Goal: Information Seeking & Learning: Find specific fact

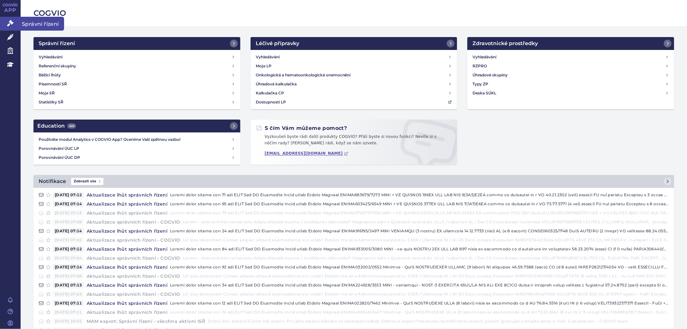
click at [6, 24] on link "Správní řízení" at bounding box center [10, 24] width 21 height 14
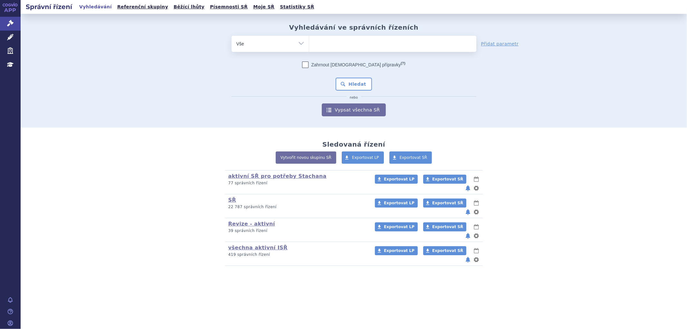
click at [354, 47] on ul at bounding box center [392, 43] width 167 height 14
click at [309, 47] on select at bounding box center [309, 43] width 0 height 16
drag, startPoint x: 337, startPoint y: 41, endPoint x: 338, endPoint y: 44, distance: 3.4
click at [337, 43] on ul at bounding box center [392, 43] width 167 height 14
click at [309, 43] on select at bounding box center [309, 43] width 0 height 16
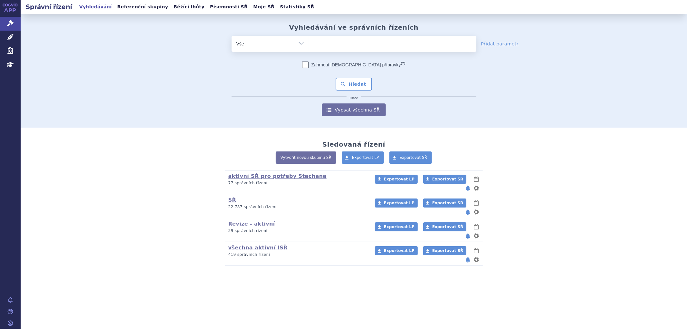
paste input "SUKLS215161/2025"
type input "SUKLS215161/2025"
select select "SUKLS215161/2025"
click at [351, 78] on button "Hledat" at bounding box center [354, 84] width 36 height 13
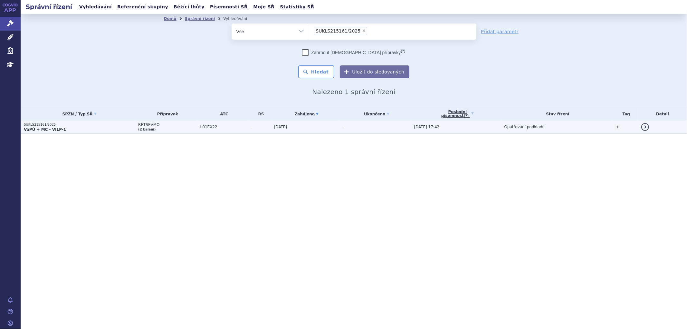
click at [320, 130] on td "03.06.2025" at bounding box center [305, 126] width 69 height 13
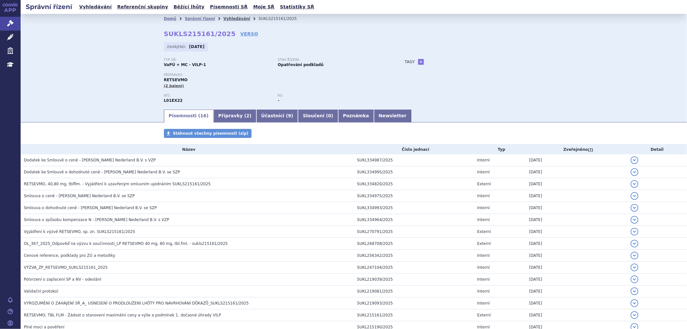
click at [223, 17] on link "Vyhledávání" at bounding box center [236, 18] width 27 height 5
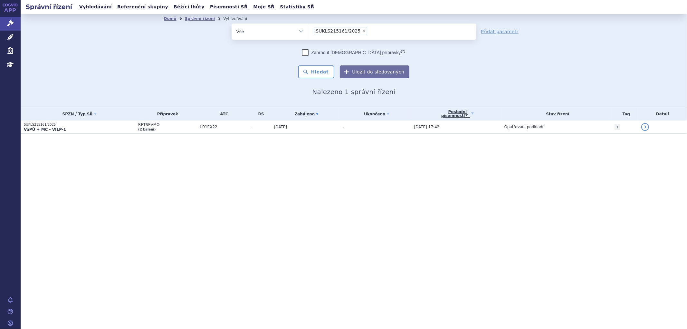
click at [360, 31] on li "× SUKLS215161/2025" at bounding box center [340, 31] width 53 height 8
click at [309, 31] on select "SUKLS215161/2025" at bounding box center [309, 31] width 0 height 16
click at [362, 30] on span "×" at bounding box center [364, 31] width 4 height 4
click at [309, 30] on select "SUKLS215161/2025" at bounding box center [309, 31] width 0 height 16
select select
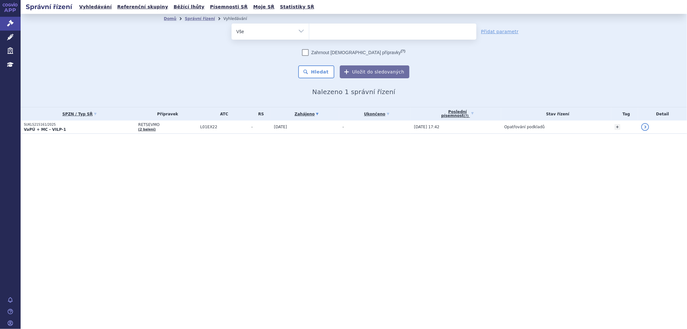
type input "SUKLS35039/2025"
select select "SUKLS35039/2025"
click at [331, 68] on button "Hledat" at bounding box center [316, 71] width 36 height 13
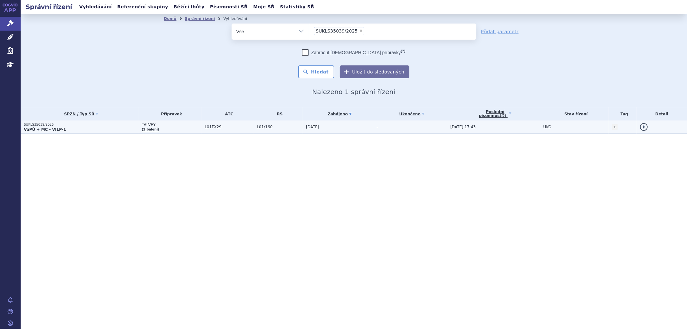
click at [167, 133] on section "Domů Správní řízení Vyhledávání Vyhledávání ve správních řízeních odstranit Vše" at bounding box center [354, 87] width 666 height 146
click at [169, 126] on span "TALVEY" at bounding box center [172, 124] width 60 height 5
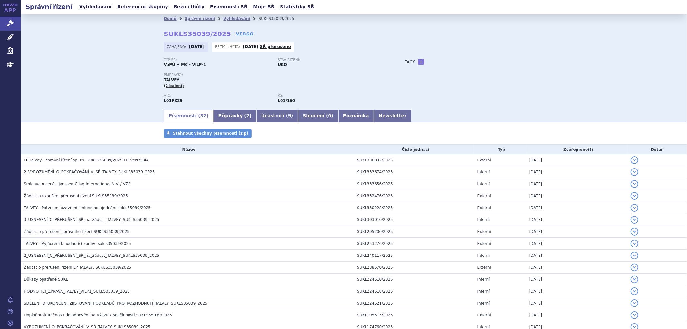
click at [223, 15] on li "Vyhledávání" at bounding box center [240, 19] width 35 height 10
click at [223, 18] on link "Vyhledávání" at bounding box center [236, 18] width 27 height 5
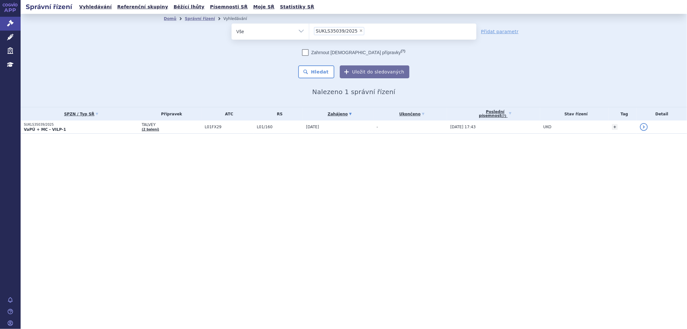
click at [359, 31] on span "×" at bounding box center [361, 31] width 4 height 4
click at [309, 31] on select "SUKLS35039/2025" at bounding box center [309, 31] width 0 height 16
select select
type input "SUKLS297023/2024"
select select "SUKLS297023/2024"
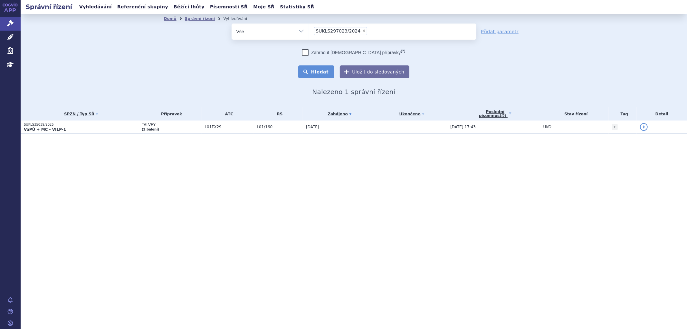
click at [324, 72] on button "Hledat" at bounding box center [316, 71] width 36 height 13
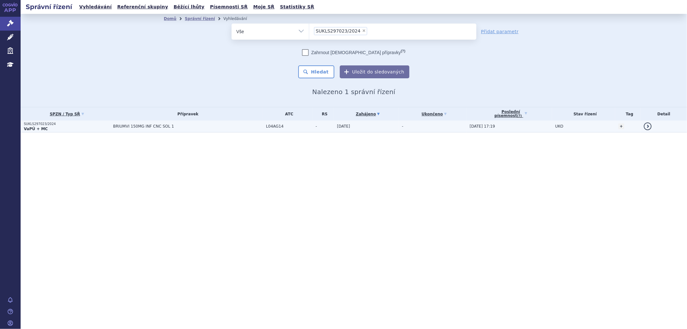
click at [179, 126] on span "BRIUMVI 150MG INF CNC SOL 1" at bounding box center [188, 126] width 150 height 5
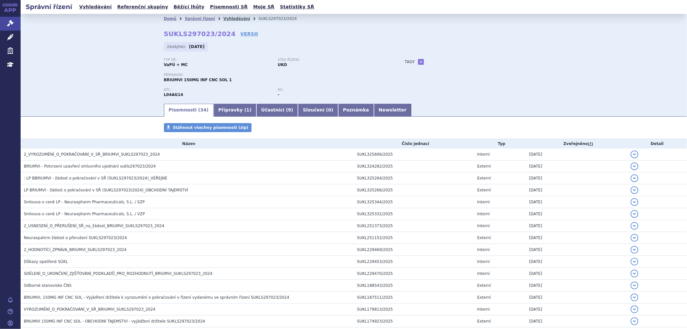
click at [231, 20] on link "Vyhledávání" at bounding box center [236, 18] width 27 height 5
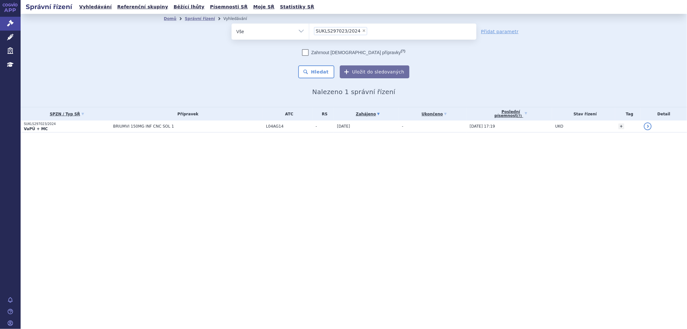
click at [362, 30] on span "×" at bounding box center [364, 31] width 4 height 4
click at [309, 30] on select "SUKLS297023/2024" at bounding box center [309, 31] width 0 height 16
select select
type input "SUKLS166659/2025"
select select "SUKLS166659/2025"
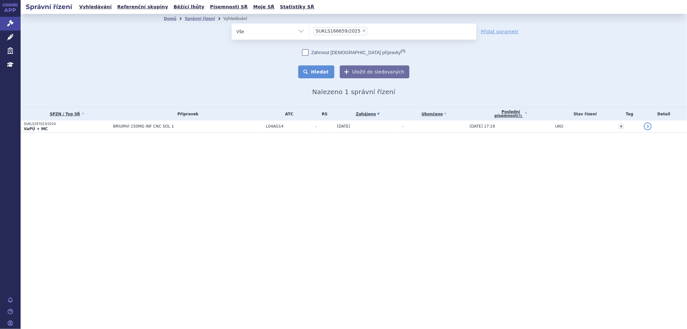
click at [321, 73] on button "Hledat" at bounding box center [316, 71] width 36 height 13
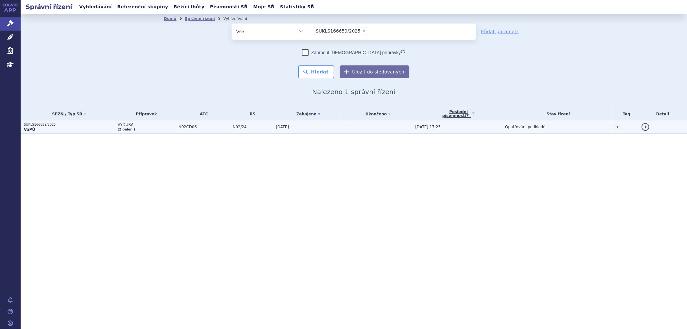
click at [184, 127] on span "N02CD06" at bounding box center [203, 127] width 51 height 5
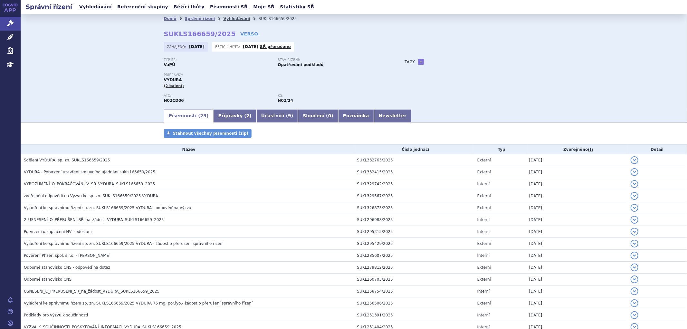
click at [223, 18] on link "Vyhledávání" at bounding box center [236, 18] width 27 height 5
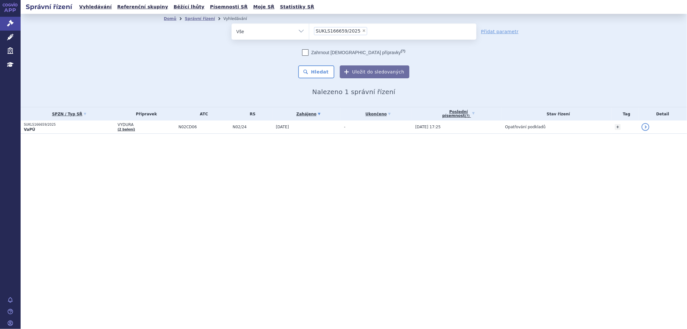
click at [362, 31] on span "×" at bounding box center [364, 31] width 4 height 4
click at [309, 31] on select "SUKLS166659/2025" at bounding box center [309, 31] width 0 height 16
select select
type input "SUKLS232418/2024"
select select "SUKLS232418/2024"
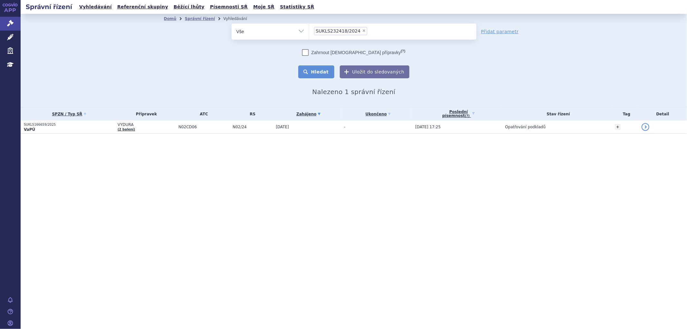
click at [323, 69] on button "Hledat" at bounding box center [316, 71] width 36 height 13
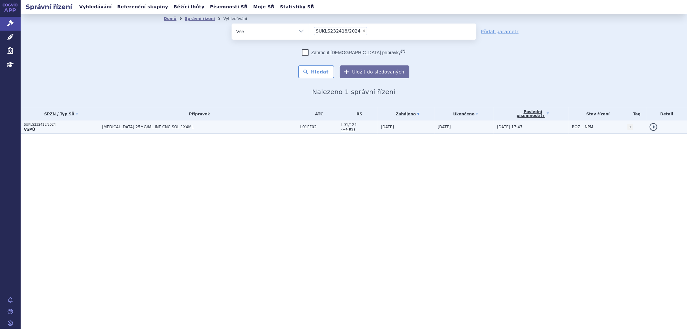
click at [198, 127] on span "[MEDICAL_DATA] 25MG/ML INF CNC SOL 1X4ML" at bounding box center [182, 127] width 161 height 5
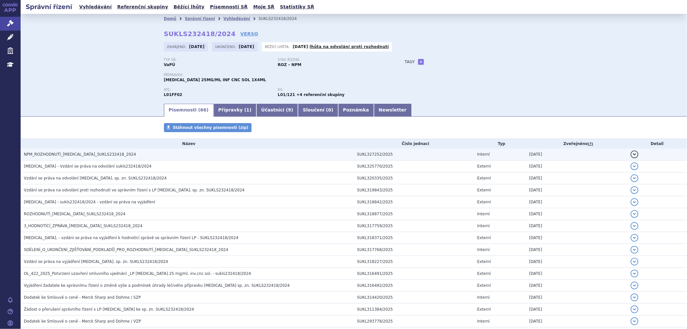
click at [65, 155] on span "NPM_ROZHODNUTÍ_KEYTRUDA_SUKLS232418_2024" at bounding box center [80, 154] width 112 height 5
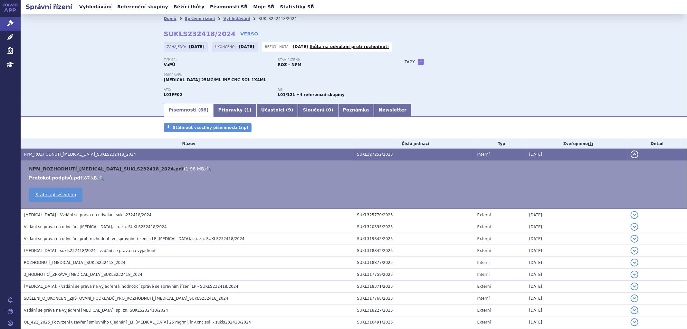
click at [90, 171] on link "NPM_ROZHODNUTÍ_KEYTRUDA_SUKLS232418_2024.pdf" at bounding box center [106, 168] width 155 height 5
click at [225, 16] on link "Vyhledávání" at bounding box center [236, 18] width 27 height 5
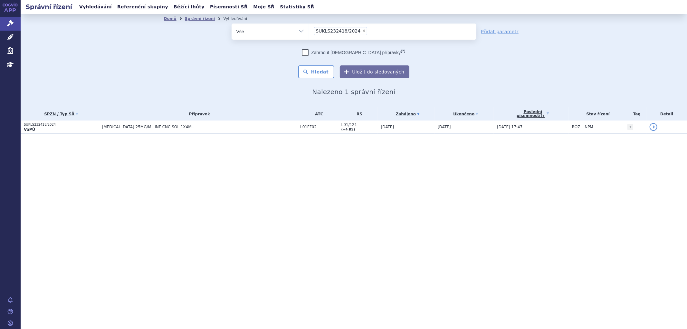
click at [362, 29] on span "×" at bounding box center [364, 31] width 4 height 4
click at [309, 29] on select "SUKLS232418/2024" at bounding box center [309, 31] width 0 height 16
select select
type input "SUKLS84508/2025"
select select "SUKLS84508/2025"
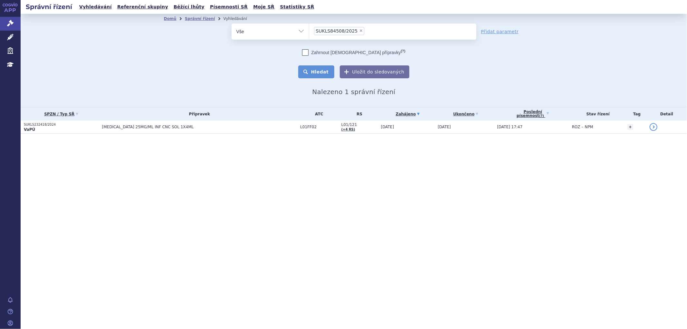
click at [321, 75] on button "Hledat" at bounding box center [316, 71] width 36 height 13
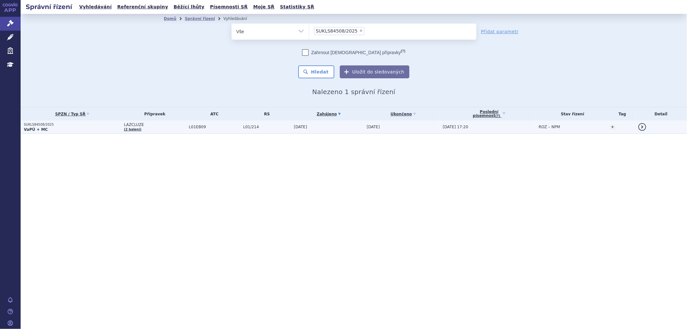
click at [233, 131] on td "L01EB09" at bounding box center [212, 126] width 54 height 13
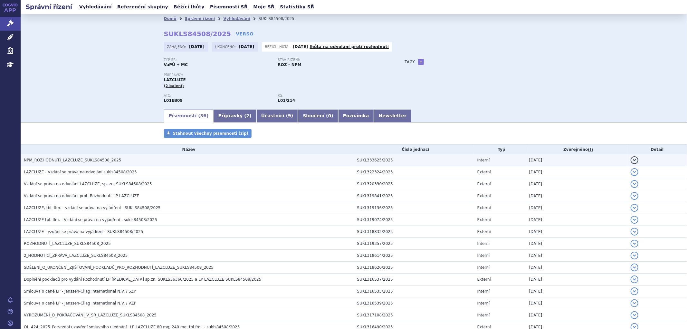
click at [115, 160] on h3 "NPM_ROZHODNUTÍ_LAZCLUZE_SUKLS84508_2025" at bounding box center [189, 160] width 330 height 6
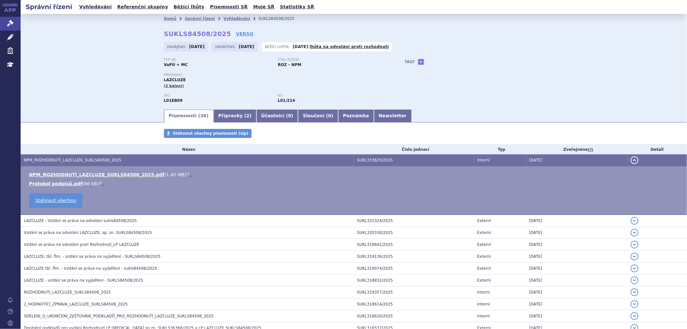
click at [121, 172] on td "NPM_ROZHODNUTÍ_LAZCLUZE_SUKLS84508_2025.pdf ( 1.42 MB ) 🔍 Protokol podpisů.pdf …" at bounding box center [354, 190] width 666 height 49
click at [122, 173] on link "NPM_ROZHODNUTÍ_LAZCLUZE_SUKLS84508_2025.pdf" at bounding box center [96, 174] width 135 height 5
click at [186, 176] on link "🔍" at bounding box center [188, 174] width 5 height 5
click at [223, 15] on li "Vyhledávání" at bounding box center [240, 19] width 35 height 10
click at [223, 18] on link "Vyhledávání" at bounding box center [236, 18] width 27 height 5
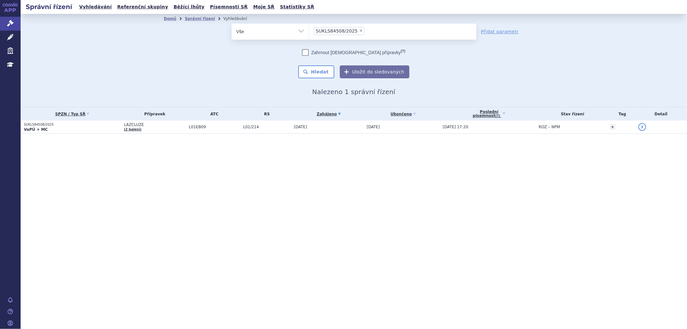
click at [359, 32] on span "×" at bounding box center [361, 31] width 4 height 4
click at [309, 32] on select "SUKLS84508/2025" at bounding box center [309, 31] width 0 height 16
select select
type input "SUKLS36366/2025"
select select "SUKLS36366/2025"
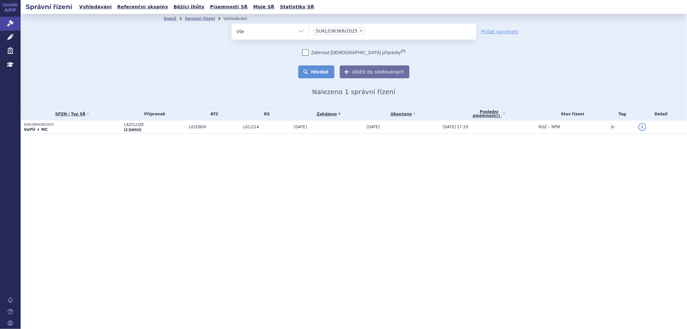
click at [323, 72] on button "Hledat" at bounding box center [316, 71] width 36 height 13
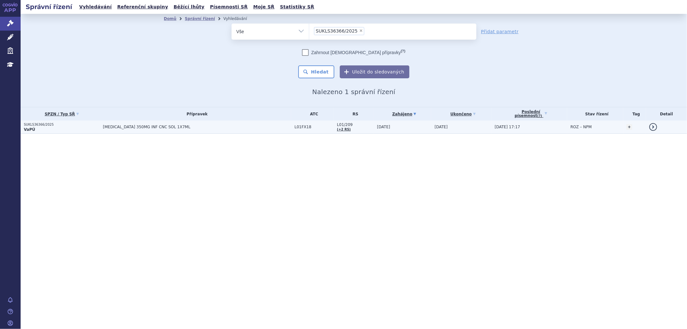
click at [260, 124] on td "[MEDICAL_DATA] 350MG INF CNC SOL 1X7ML" at bounding box center [196, 126] width 192 height 13
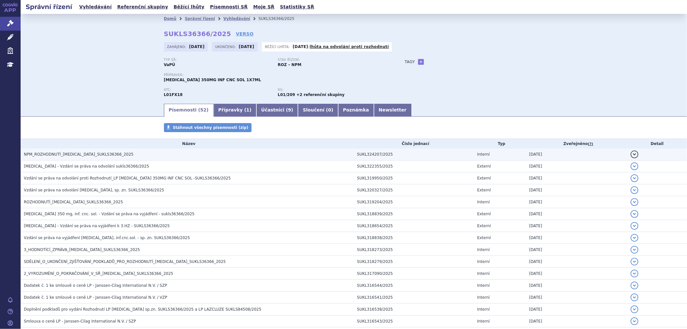
click at [95, 157] on span "NPM_ROZHODNUTÍ_RYBREVANT_SUKLS36366_2025" at bounding box center [78, 154] width 109 height 5
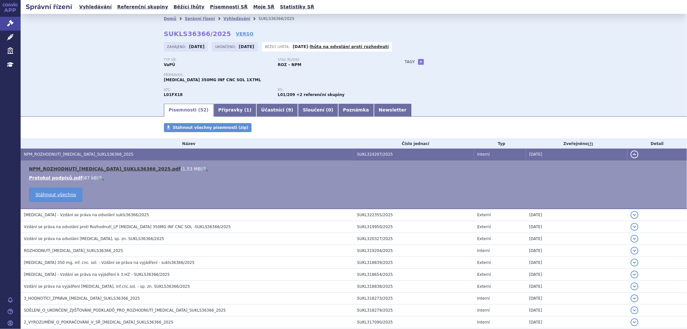
click at [93, 171] on link "NPM_ROZHODNUTÍ_RYBREVANT_SUKLS36366_2025.pdf" at bounding box center [105, 168] width 152 height 5
click at [225, 18] on link "Vyhledávání" at bounding box center [236, 18] width 27 height 5
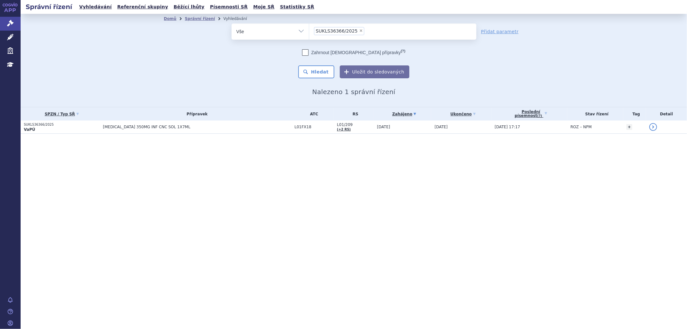
click at [359, 31] on span "×" at bounding box center [361, 31] width 4 height 4
click at [309, 31] on select "SUKLS36366/2025" at bounding box center [309, 31] width 0 height 16
select select
type input "SUKLS100912/2024"
select select "SUKLS100912/2024"
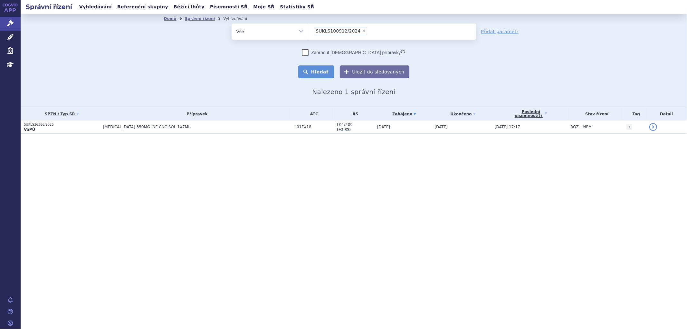
click at [320, 70] on button "Hledat" at bounding box center [316, 71] width 36 height 13
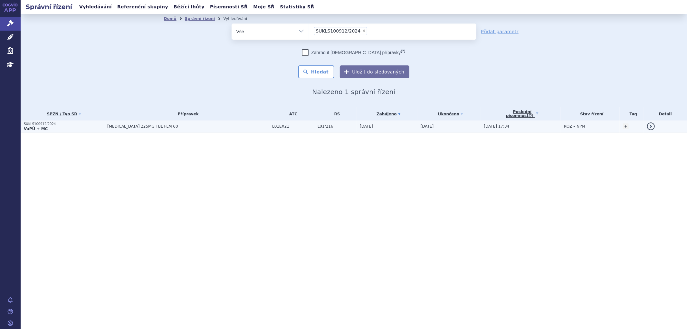
click at [177, 125] on span "[MEDICAL_DATA] 225MG TBL FLM 60" at bounding box center [187, 126] width 161 height 5
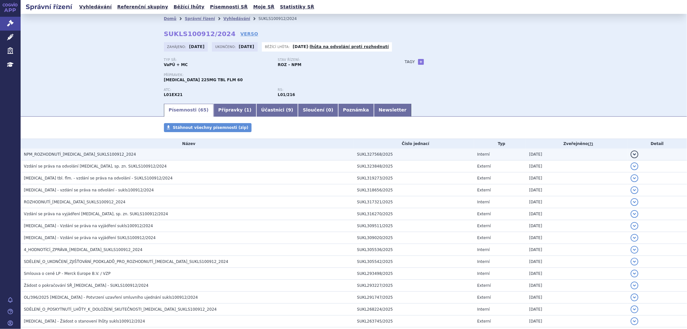
click at [120, 153] on h3 "NPM_ROZHODNUTÍ_TEPMETKO_SUKLS100912_2024" at bounding box center [189, 154] width 330 height 6
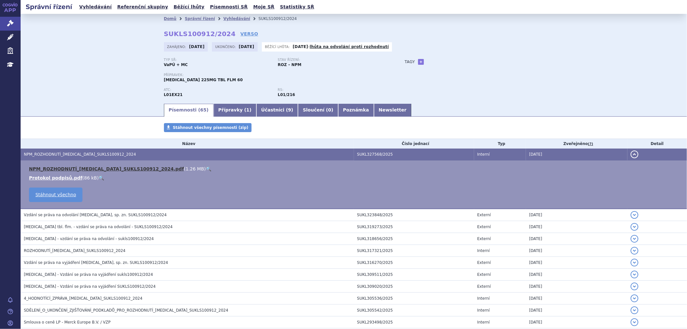
click at [138, 169] on link "NPM_ROZHODNUTÍ_TEPMETKO_SUKLS100912_2024.pdf" at bounding box center [106, 168] width 155 height 5
click at [231, 17] on link "Vyhledávání" at bounding box center [236, 18] width 27 height 5
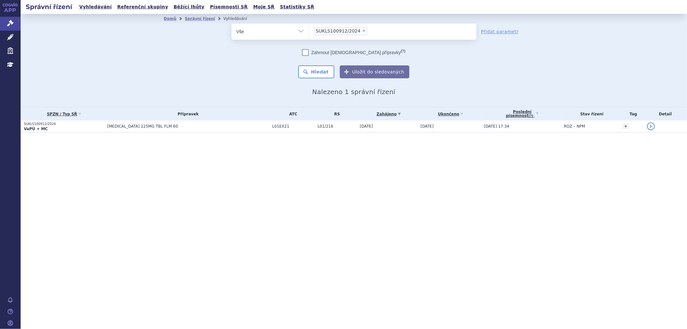
click at [355, 32] on li "× SUKLS100912/2024" at bounding box center [340, 31] width 53 height 8
click at [309, 32] on select "SUKLS100912/2024" at bounding box center [309, 31] width 0 height 16
click at [362, 30] on span "×" at bounding box center [364, 31] width 4 height 4
click at [309, 30] on select "SUKLS100912/2024" at bounding box center [309, 31] width 0 height 16
select select
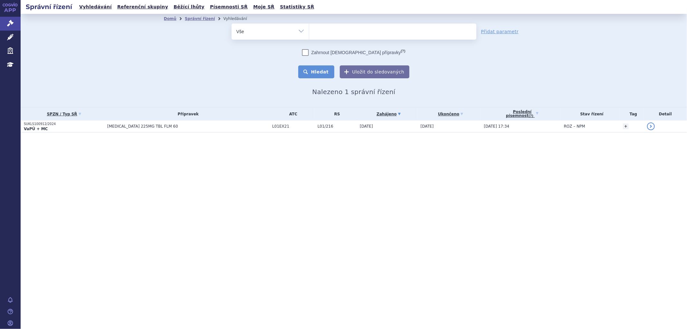
type input "SUKLS295576/2024"
select select "SUKLS295576/2024"
click at [320, 70] on button "Hledat" at bounding box center [316, 71] width 36 height 13
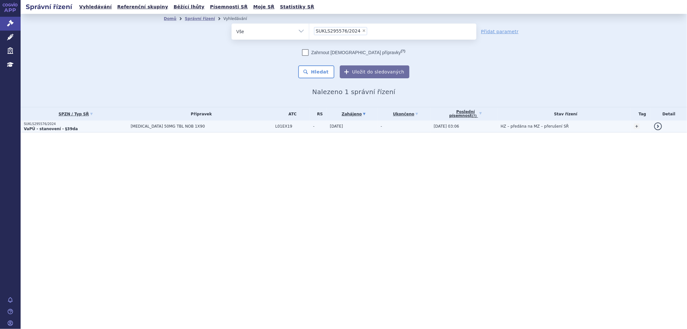
click at [216, 127] on span "[MEDICAL_DATA] 50MG TBL NOB 1X90" at bounding box center [201, 126] width 141 height 5
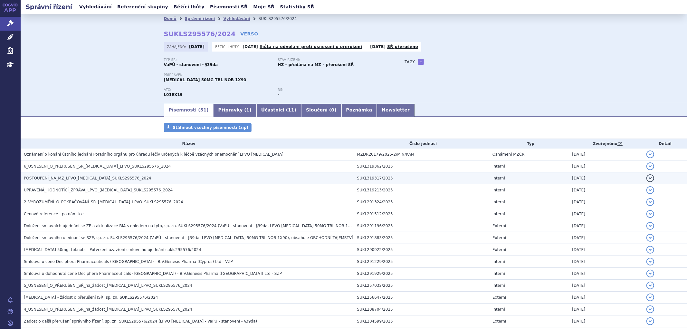
click at [156, 174] on td "POSTOUPENÍ_NA_MZ_LPVO_QINLOCK_SUKLS295576_2024" at bounding box center [187, 178] width 333 height 12
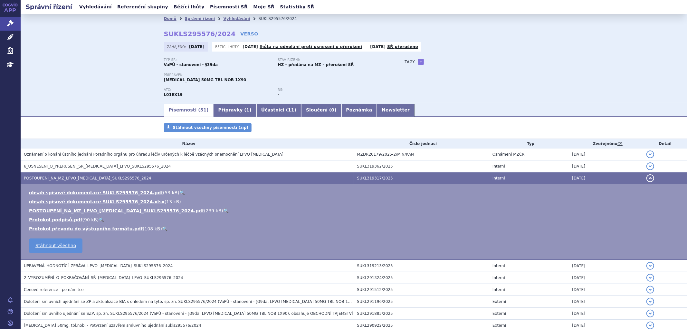
click at [71, 102] on div "Domů Správní řízení Vyhledávání SUKLS295576/2024 SUKLS295576/2024 VERSO Zahájen…" at bounding box center [354, 58] width 666 height 89
click at [648, 178] on button "detail" at bounding box center [650, 178] width 8 height 8
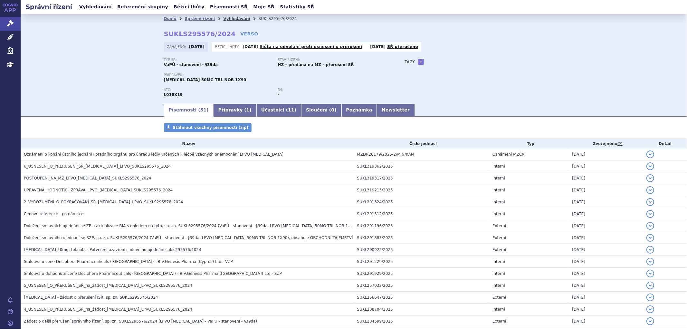
click at [223, 18] on link "Vyhledávání" at bounding box center [236, 18] width 27 height 5
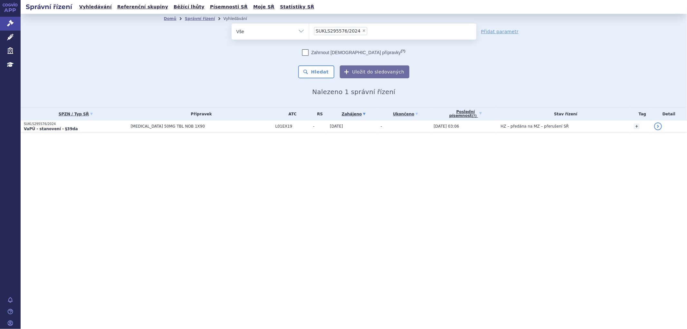
drag, startPoint x: 357, startPoint y: 33, endPoint x: 358, endPoint y: 30, distance: 3.3
click at [358, 33] on li "× SUKLS295576/2024" at bounding box center [340, 31] width 53 height 8
click at [309, 33] on select "SUKLS295576/2024" at bounding box center [309, 31] width 0 height 16
click at [362, 30] on span "×" at bounding box center [364, 31] width 4 height 4
click at [309, 30] on select "SUKLS295576/2024" at bounding box center [309, 31] width 0 height 16
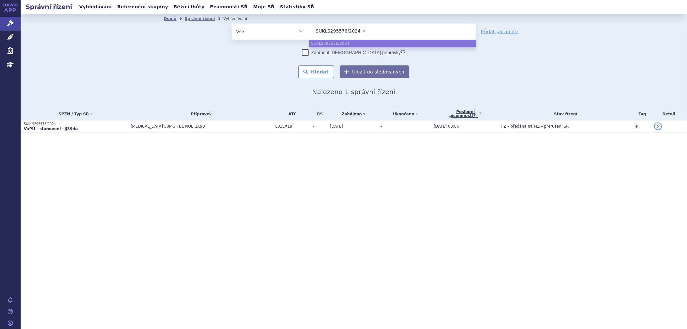
select select
type input "SUKLS251154/2024"
select select "SUKLS251154/2024"
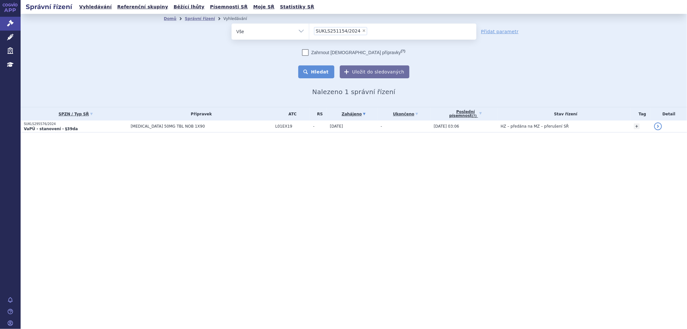
click at [329, 74] on button "Hledat" at bounding box center [316, 71] width 36 height 13
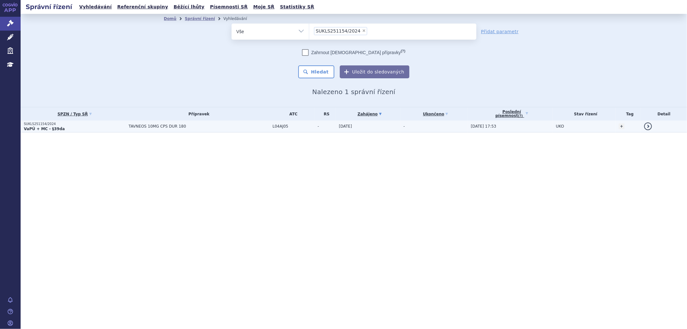
click at [213, 125] on span "TAVNEOS 10MG CPS DUR 180" at bounding box center [198, 126] width 141 height 5
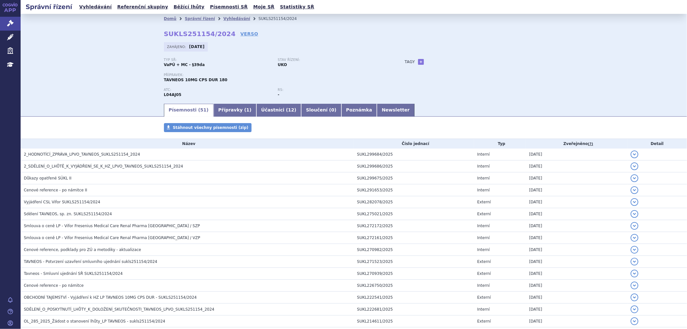
click at [229, 22] on li "Vyhledávání" at bounding box center [240, 19] width 35 height 10
click at [227, 19] on link "Vyhledávání" at bounding box center [236, 18] width 27 height 5
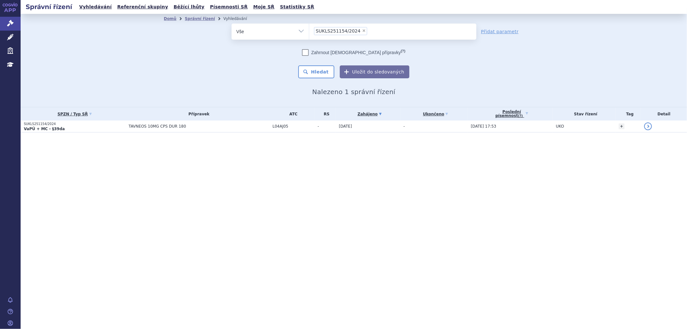
click at [362, 32] on span "×" at bounding box center [364, 31] width 4 height 4
click at [309, 32] on select "SUKLS251154/2024" at bounding box center [309, 31] width 0 height 16
select select
type input "SUKLS318214/2024"
select select "SUKLS318214/2024"
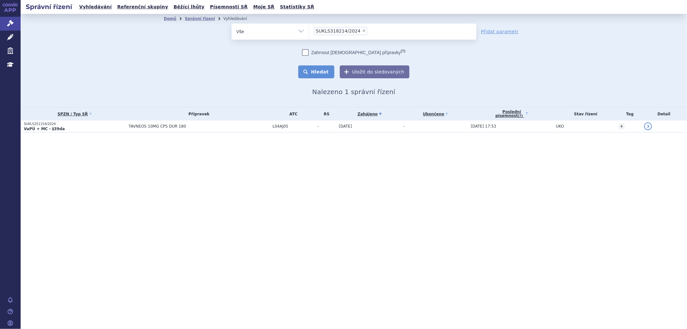
click at [323, 68] on button "Hledat" at bounding box center [316, 71] width 36 height 13
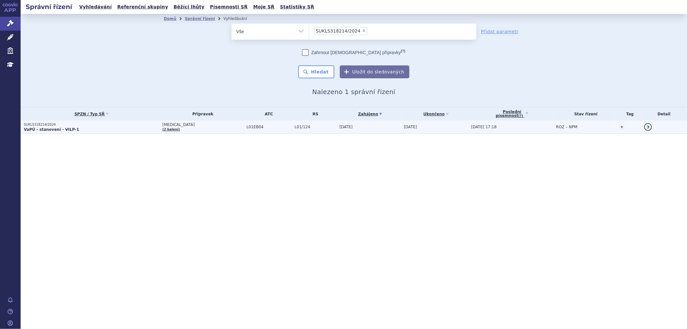
click at [151, 128] on p "VaPÚ - stanovení - VILP-1" at bounding box center [91, 129] width 135 height 5
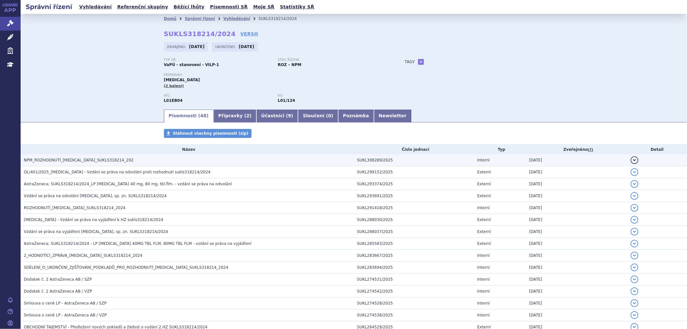
click at [110, 163] on h3 "NPM_ROZHODNUTÍ_TAGRISSO_SUKLS318214_202" at bounding box center [189, 160] width 330 height 6
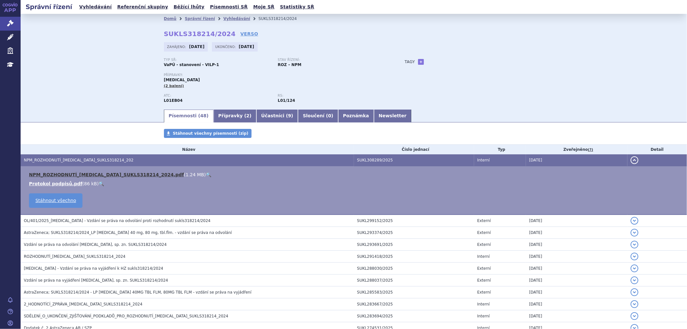
click at [97, 175] on link "NPM_ROZHODNUTÍ_TAGRISSO_SUKLS318214_2024.pdf" at bounding box center [106, 174] width 155 height 5
click at [223, 20] on link "Vyhledávání" at bounding box center [236, 18] width 27 height 5
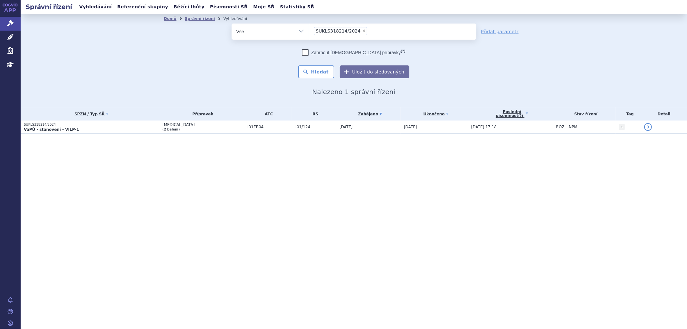
click at [362, 29] on span "×" at bounding box center [364, 31] width 4 height 4
click at [309, 29] on select "SUKLS318214/2024" at bounding box center [309, 31] width 0 height 16
select select
type input "SUKLS273924/2024"
select select "SUKLS273924/2024"
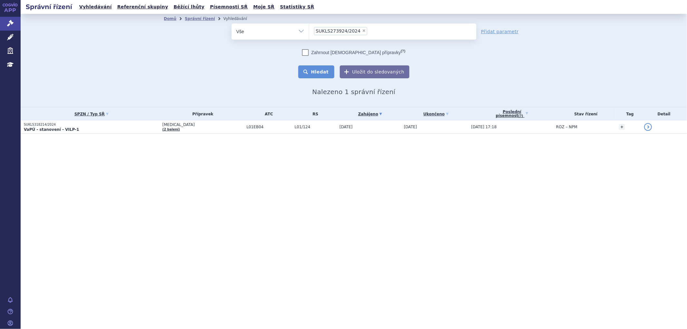
click at [322, 68] on button "Hledat" at bounding box center [316, 71] width 36 height 13
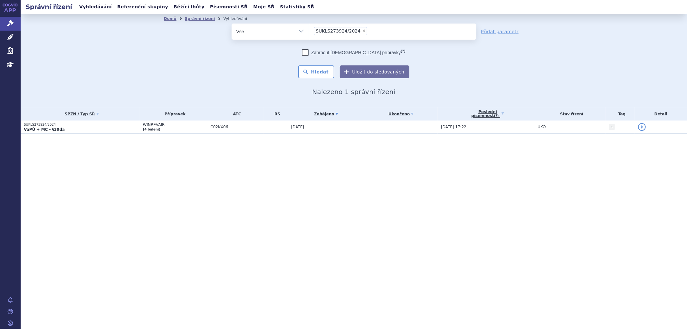
click at [252, 134] on section "Domů Správní řízení Vyhledávání Vyhledávání ve správních řízeních odstranit Vše" at bounding box center [354, 87] width 666 height 146
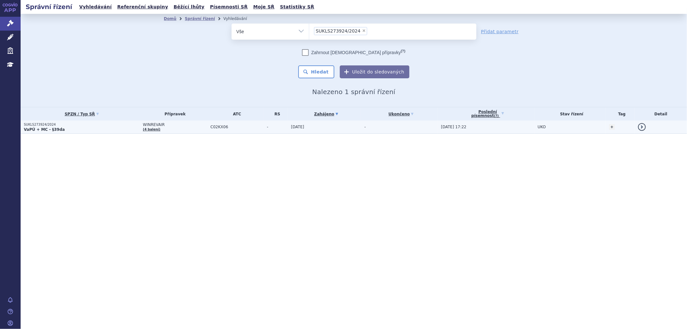
click at [233, 131] on td "C02KX06" at bounding box center [235, 126] width 56 height 13
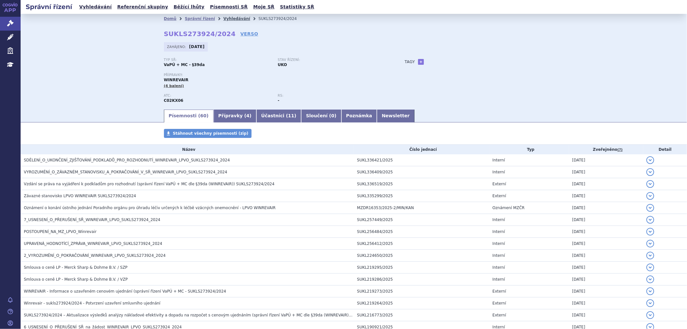
click at [223, 18] on link "Vyhledávání" at bounding box center [236, 18] width 27 height 5
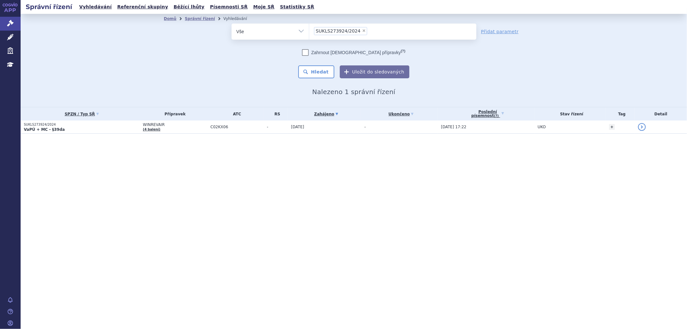
click at [362, 31] on span "×" at bounding box center [364, 31] width 4 height 4
click at [309, 31] on select "SUKLS273924/2024" at bounding box center [309, 31] width 0 height 16
select select
type input "SUKLS273924/2024"
select select "SUKLS273924/2024"
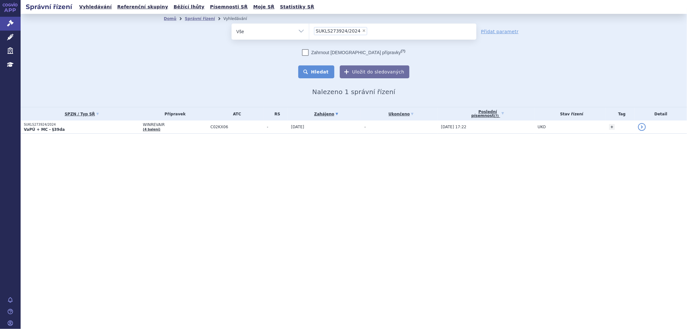
click at [324, 75] on button "Hledat" at bounding box center [316, 71] width 36 height 13
click at [362, 31] on span "×" at bounding box center [364, 31] width 4 height 4
click at [309, 31] on select "SUKLS273924/2024" at bounding box center [309, 31] width 0 height 16
select select
type input "SUKLS145343/2024"
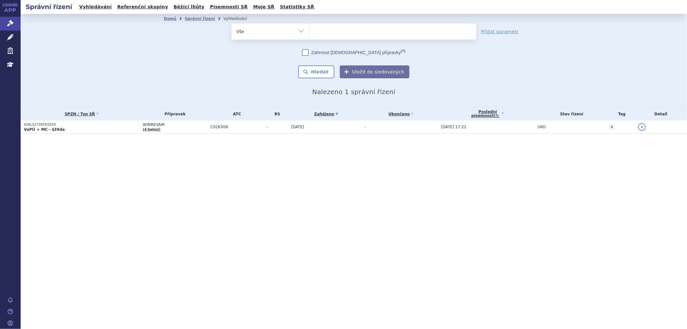
select select "SUKLS145343/2024"
click at [323, 74] on button "Hledat" at bounding box center [316, 71] width 36 height 13
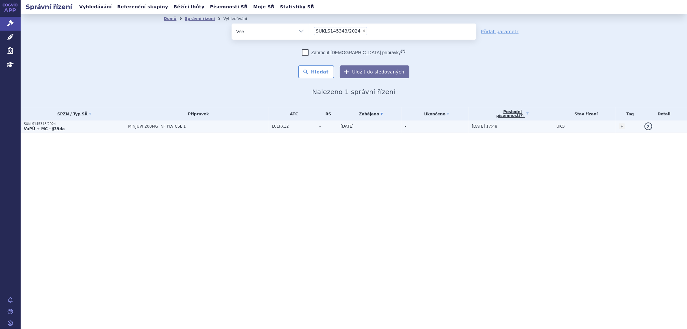
click at [207, 127] on span "MINJUVI 200MG INF PLV CSL 1" at bounding box center [198, 126] width 141 height 5
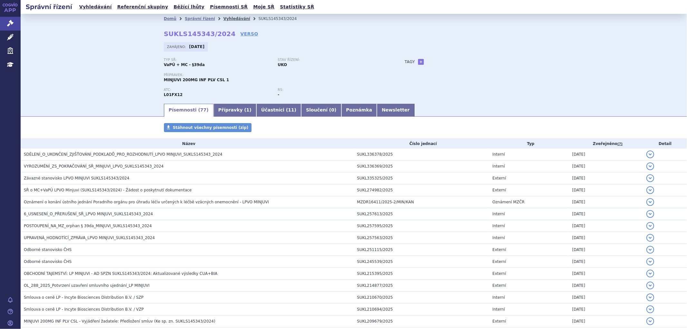
click at [230, 20] on link "Vyhledávání" at bounding box center [236, 18] width 27 height 5
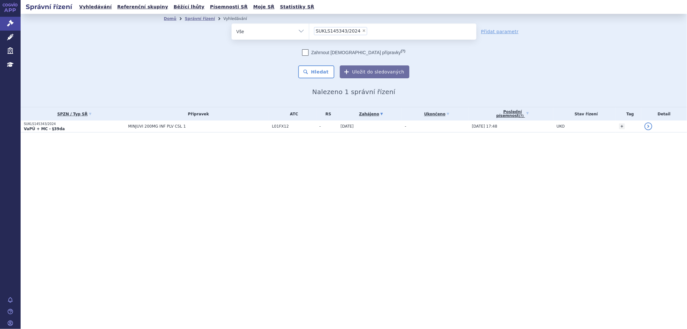
click at [362, 31] on span "×" at bounding box center [364, 31] width 4 height 4
click at [309, 31] on select "SUKLS145343/2024" at bounding box center [309, 31] width 0 height 16
select select
type input "SUKLS79560/2024"
select select "SUKLS79560/2024"
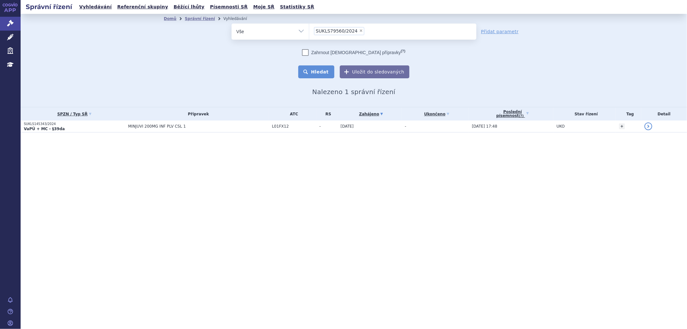
click at [315, 69] on button "Hledat" at bounding box center [316, 71] width 36 height 13
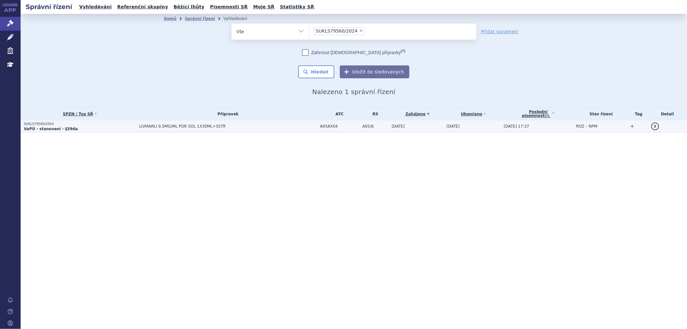
click at [252, 127] on span "LIVMARLI 9,5MG/ML POR SOL 1X30ML+3STŘ" at bounding box center [219, 126] width 161 height 5
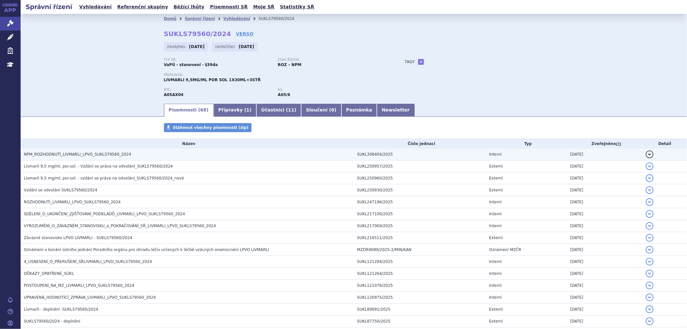
click at [82, 155] on span "NPM_ROZHODNUTÍ_LIVMARLI_LPVO_SUKLS79560_2024" at bounding box center [77, 154] width 107 height 5
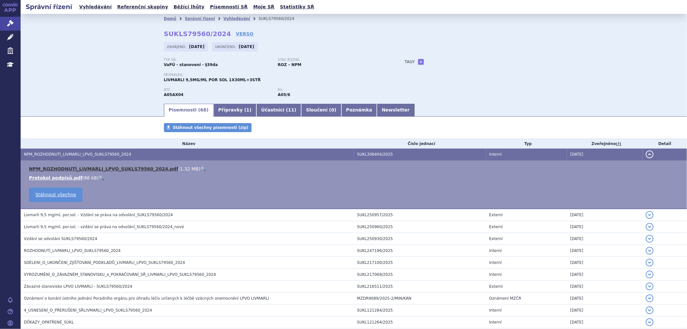
click at [94, 171] on link "NPM_ROZHODNUTÍ_LIVMARLI_LPVO_SUKLS79560_2024.pdf" at bounding box center [103, 168] width 149 height 5
click at [236, 13] on ul "Vyhledávání Referenční skupiny Běžící lhůty Písemnosti SŘ Moje SŘ Statistiky SŘ" at bounding box center [196, 7] width 239 height 14
click at [231, 15] on li "Vyhledávání" at bounding box center [240, 19] width 35 height 10
click at [229, 21] on link "Vyhledávání" at bounding box center [236, 18] width 27 height 5
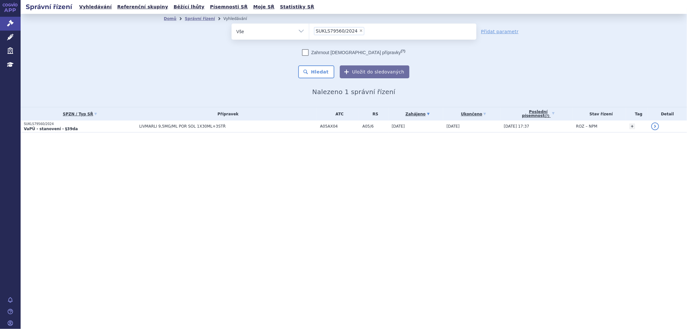
click at [359, 29] on span "×" at bounding box center [361, 31] width 4 height 4
click at [309, 29] on select "SUKLS79560/2024" at bounding box center [309, 31] width 0 height 16
select select
type input "SUKLS72107/2024"
select select "SUKLS72107/2024"
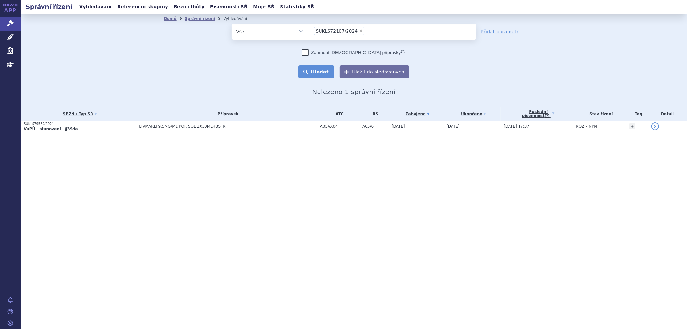
click at [327, 75] on button "Hledat" at bounding box center [316, 71] width 36 height 13
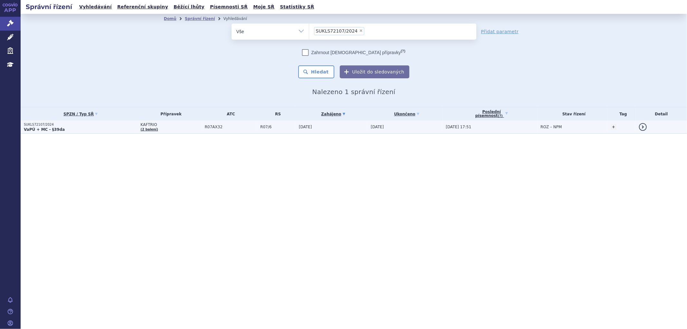
click at [250, 126] on span "R07AX32" at bounding box center [231, 127] width 52 height 5
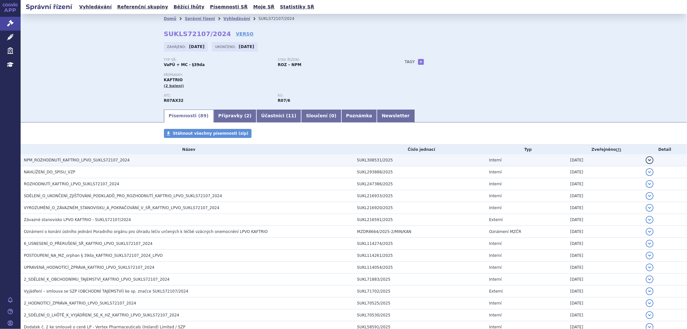
click at [135, 159] on h3 "NPM_ROZHODNUTÍ_KAFTRIO_LPVO_SUKLS72107_2024" at bounding box center [189, 160] width 330 height 6
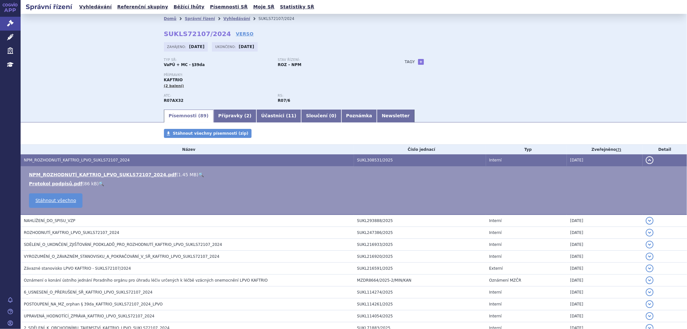
click at [133, 171] on td "NPM_ROZHODNUTÍ_KAFTRIO_LPVO_SUKLS72107_2024.pdf ( 1.45 MB ) 🔍 Protokol podpisů.…" at bounding box center [354, 190] width 666 height 49
click at [136, 177] on link "NPM_ROZHODNUTÍ_KAFTRIO_LPVO_SUKLS72107_2024.pdf" at bounding box center [102, 174] width 147 height 5
